Goal: Check status: Check status

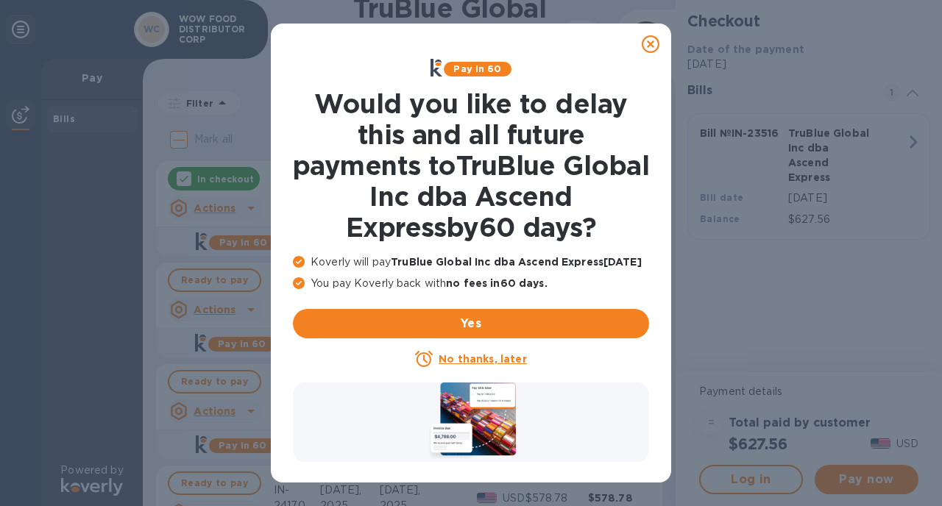
click at [655, 43] on icon at bounding box center [651, 44] width 18 height 18
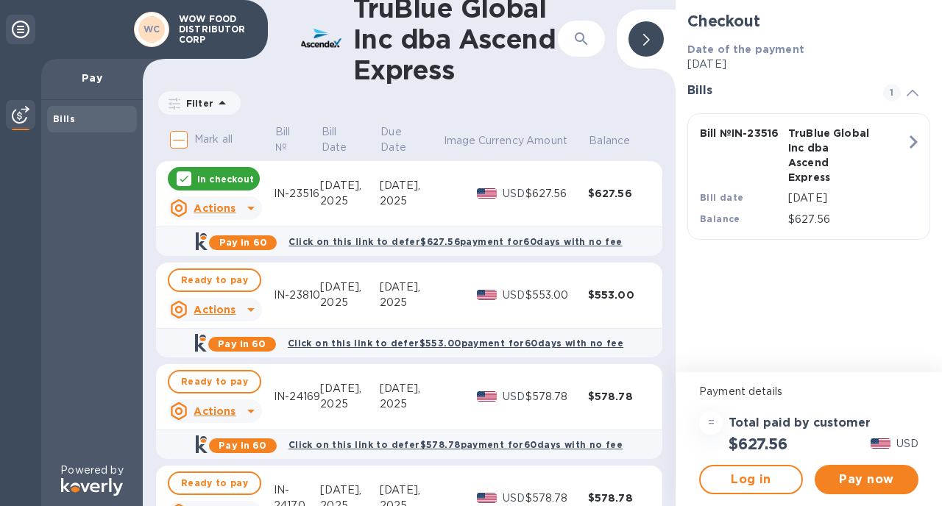
click at [394, 191] on div "Jul 30," at bounding box center [411, 185] width 63 height 15
click at [239, 179] on p "In checkout" at bounding box center [225, 179] width 57 height 13
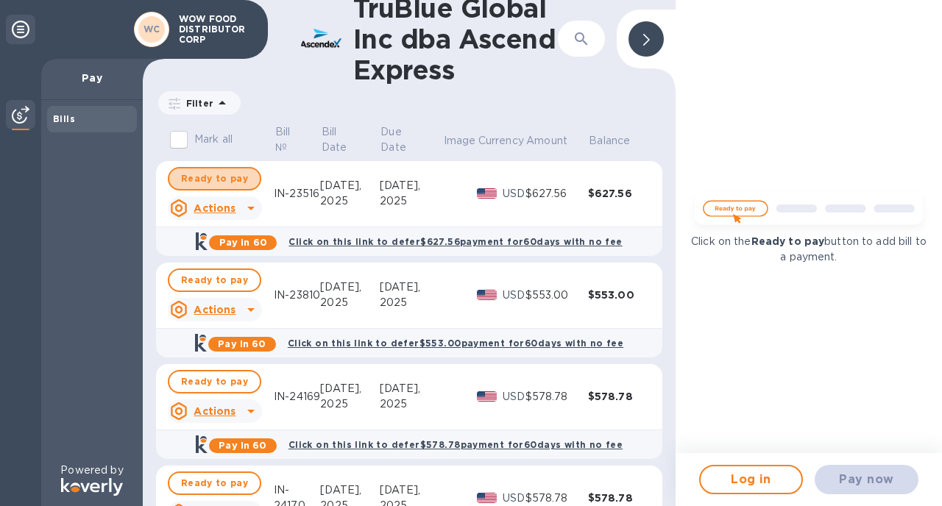
click at [239, 179] on span "Ready to pay" at bounding box center [214, 179] width 67 height 18
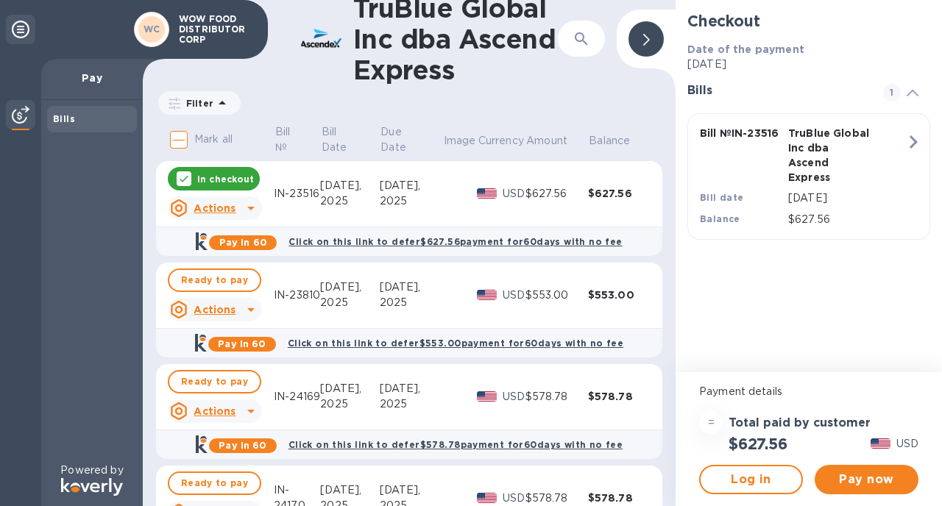
click at [227, 207] on u "Actions" at bounding box center [215, 208] width 42 height 12
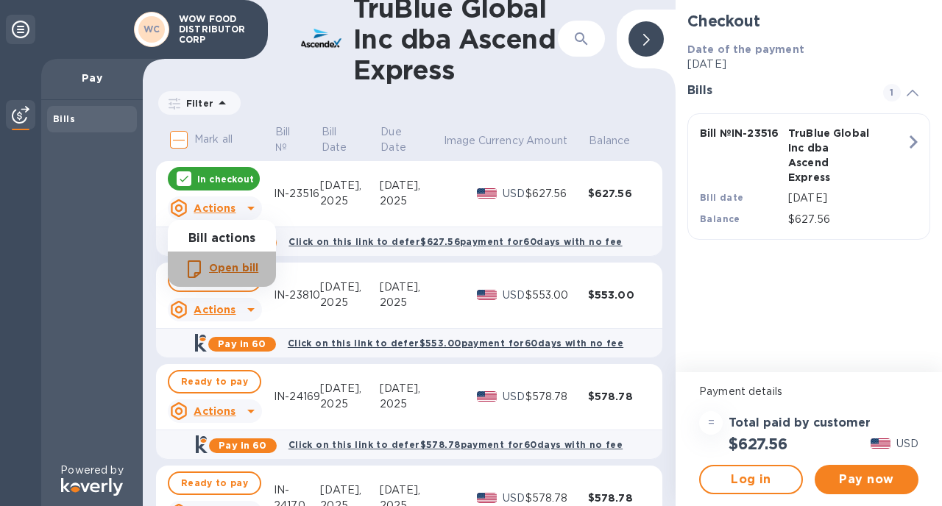
click at [245, 272] on b "Open bill" at bounding box center [233, 268] width 49 height 12
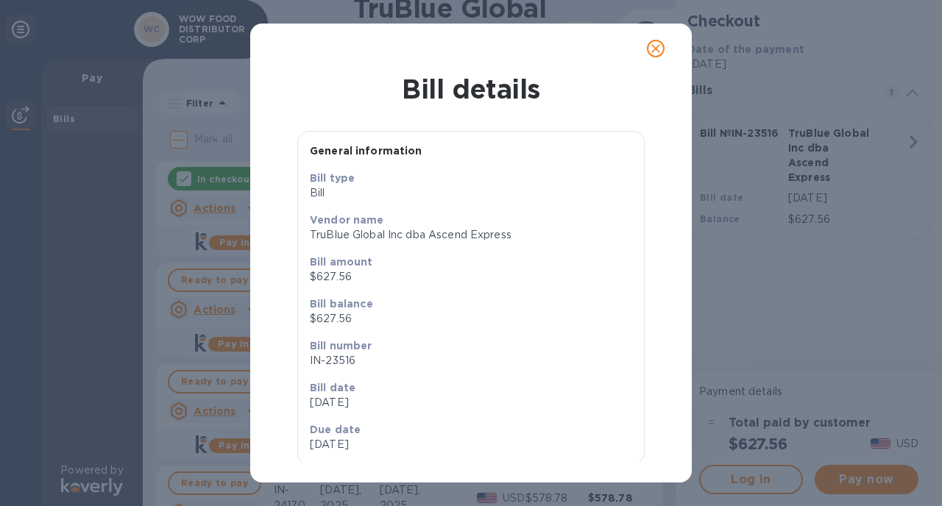
click at [657, 48] on icon "close" at bounding box center [655, 48] width 15 height 15
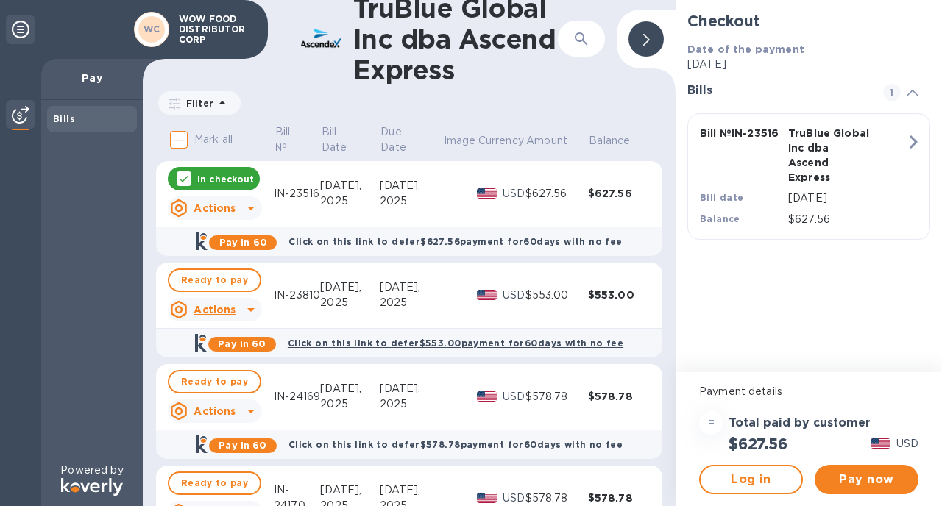
click at [280, 190] on div "IN-23516" at bounding box center [297, 193] width 46 height 15
drag, startPoint x: 280, startPoint y: 190, endPoint x: 306, endPoint y: 192, distance: 26.6
click at [306, 192] on div "IN-23516" at bounding box center [297, 193] width 46 height 15
copy div "IN-23516"
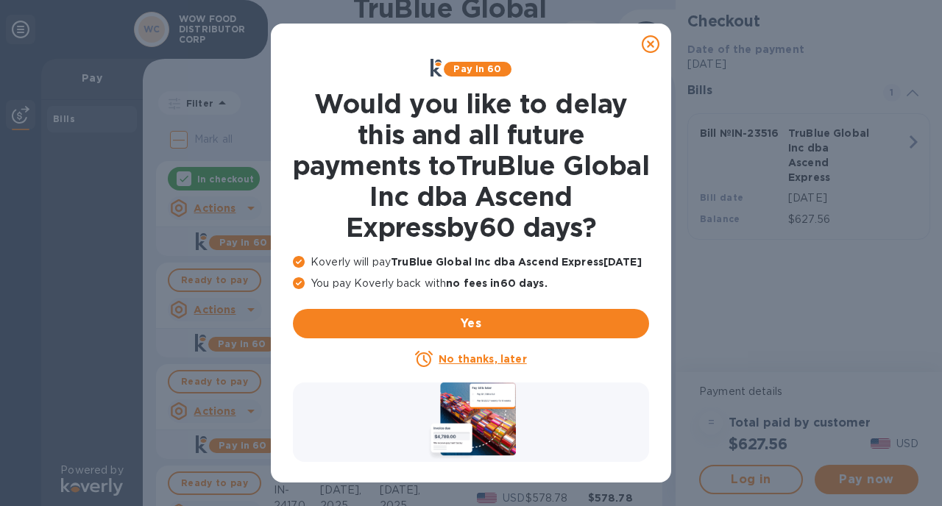
click at [649, 40] on icon at bounding box center [651, 44] width 18 height 18
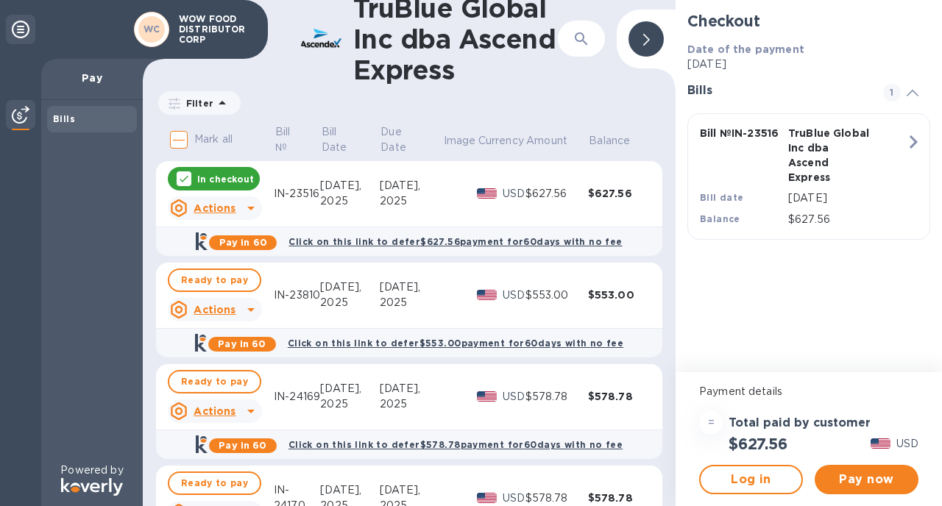
click at [638, 316] on td "$553.00" at bounding box center [619, 296] width 63 height 66
click at [380, 274] on td "Sep 3, 2025" at bounding box center [411, 296] width 63 height 66
click at [380, 305] on div "2025" at bounding box center [411, 302] width 63 height 15
click at [197, 278] on span "Ready to pay" at bounding box center [214, 281] width 67 height 18
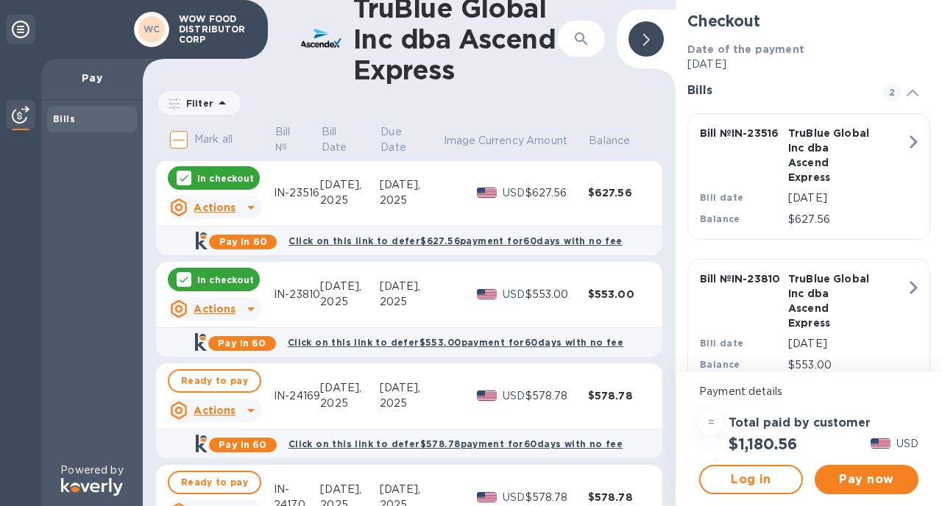
click at [221, 285] on p "In checkout" at bounding box center [225, 280] width 57 height 13
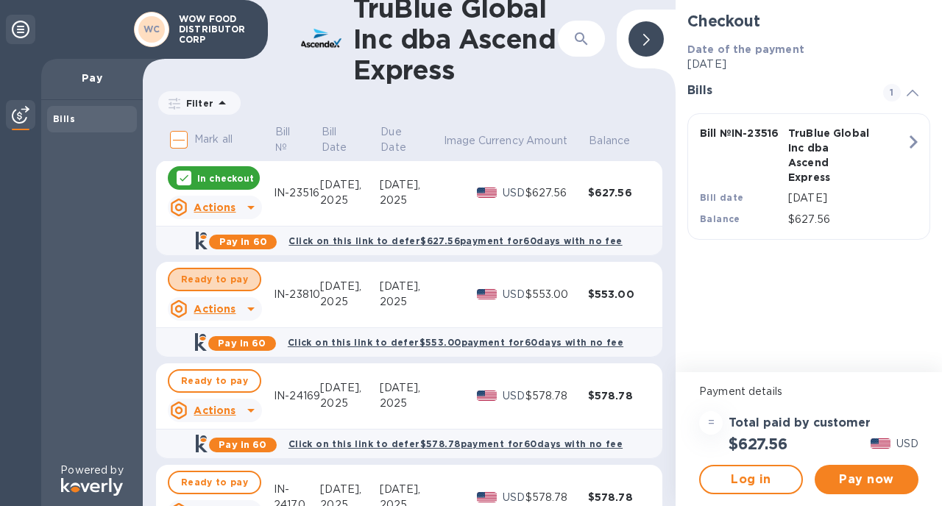
click at [221, 285] on span "Ready to pay" at bounding box center [214, 280] width 67 height 18
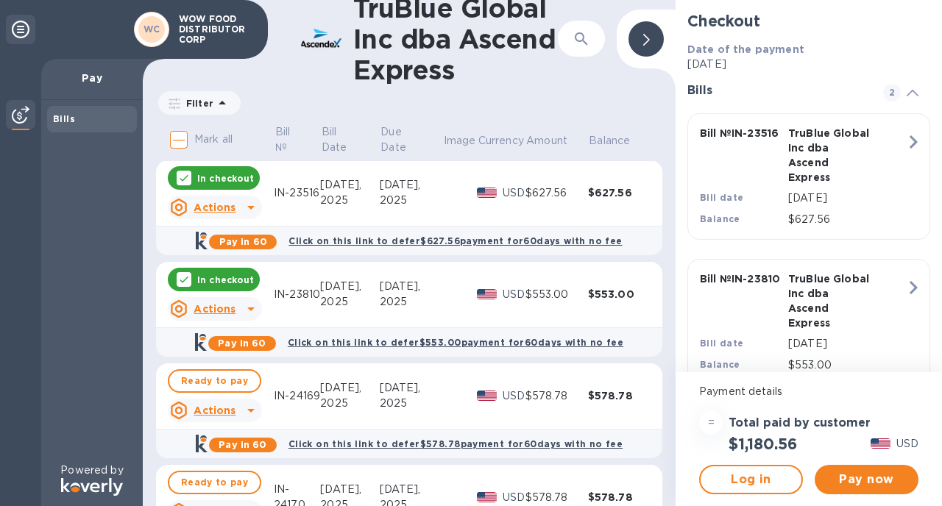
click at [221, 285] on p "In checkout" at bounding box center [225, 280] width 57 height 13
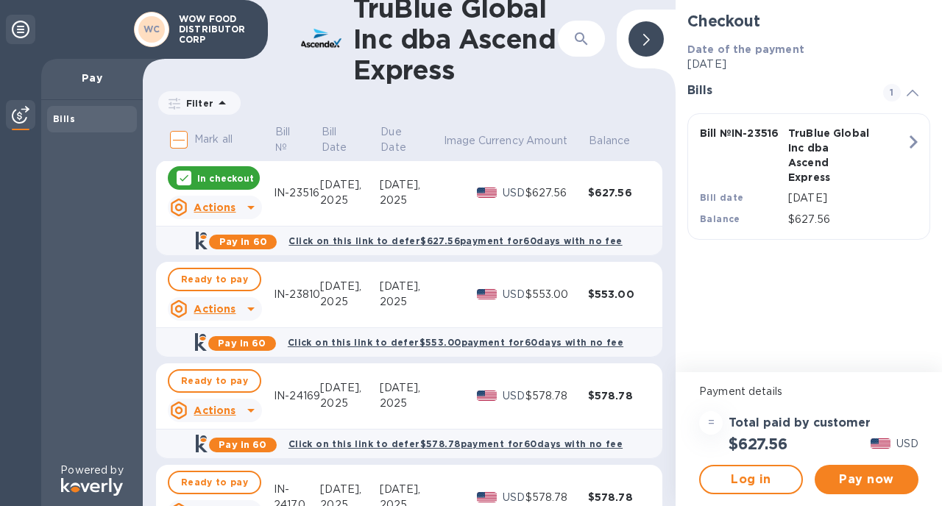
click at [226, 172] on p "In checkout" at bounding box center [225, 178] width 57 height 13
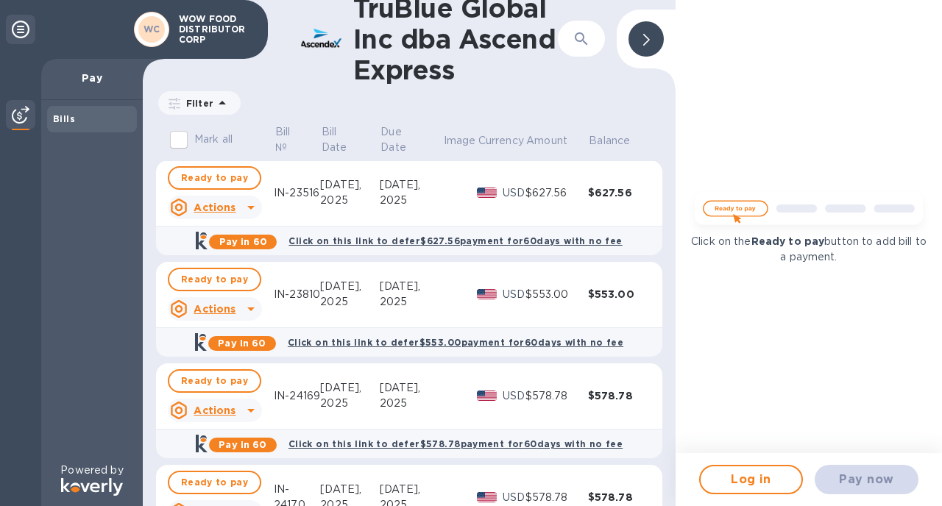
scroll to position [74, 0]
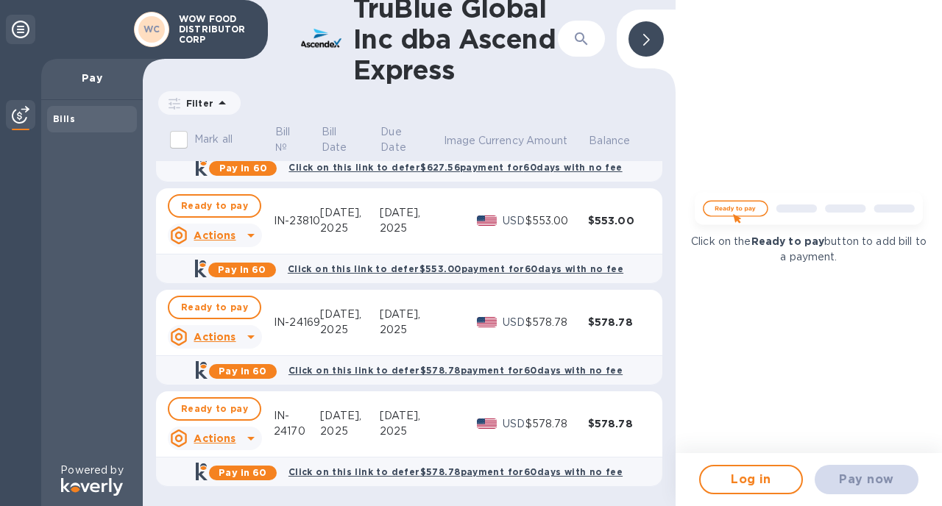
click at [648, 38] on icon at bounding box center [646, 40] width 7 height 12
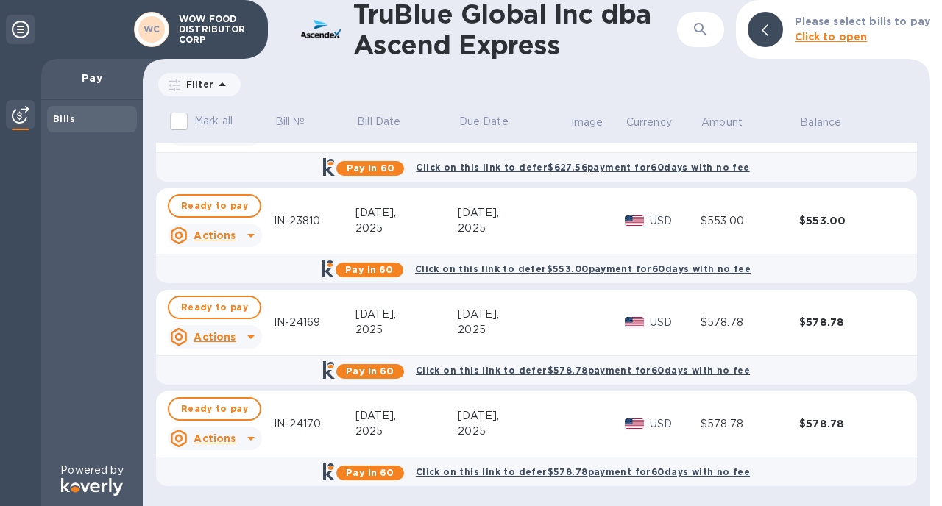
scroll to position [55, 0]
click at [780, 31] on div at bounding box center [765, 29] width 35 height 35
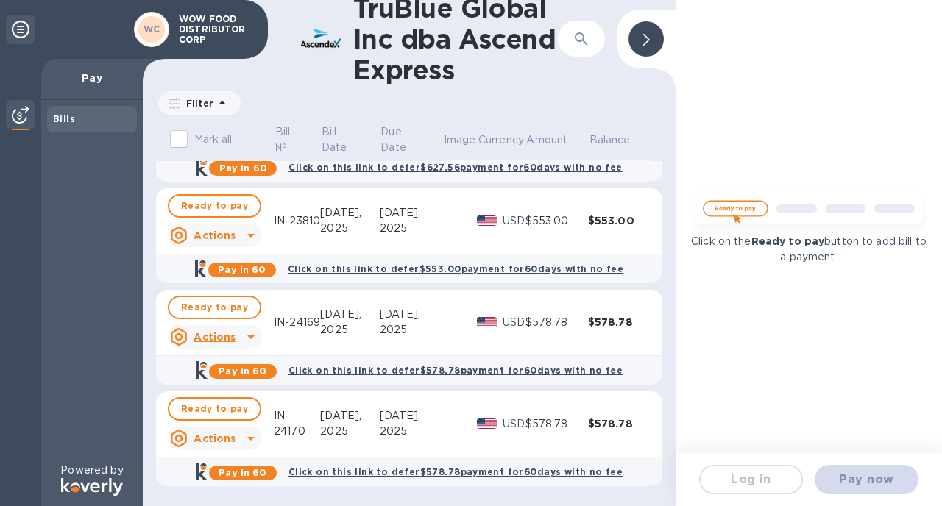
click at [641, 43] on div at bounding box center [646, 38] width 35 height 35
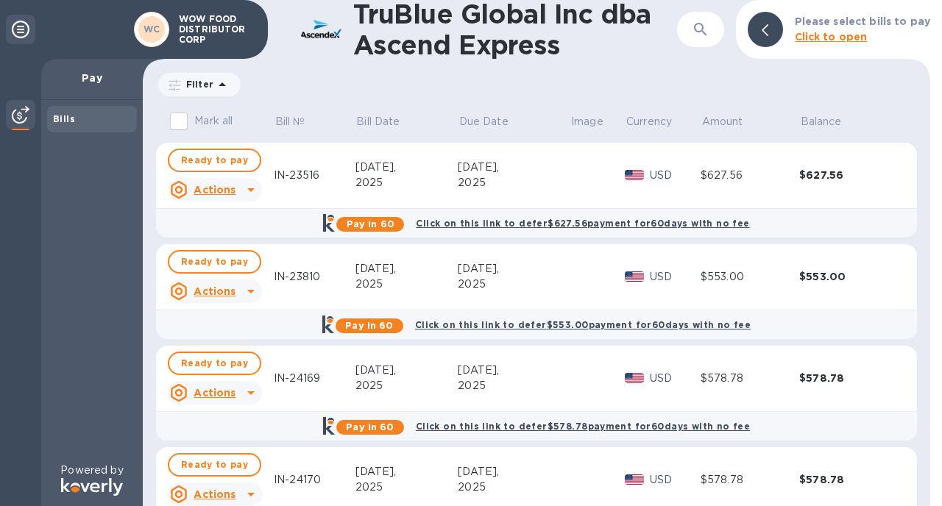
scroll to position [55, 0]
